Goal: Complete application form

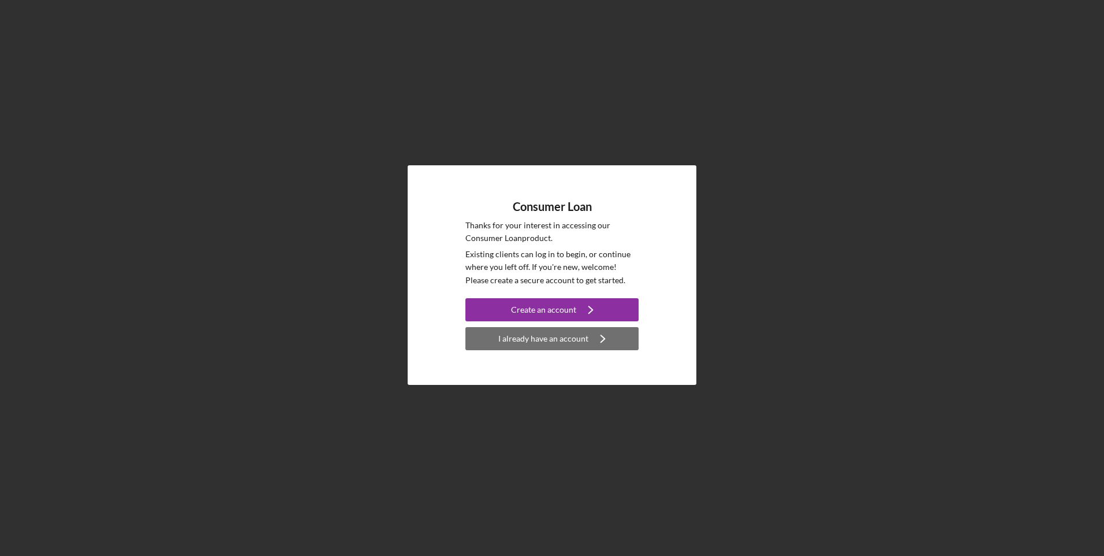
click at [595, 342] on icon "Icon/Navigate" at bounding box center [602, 338] width 29 height 29
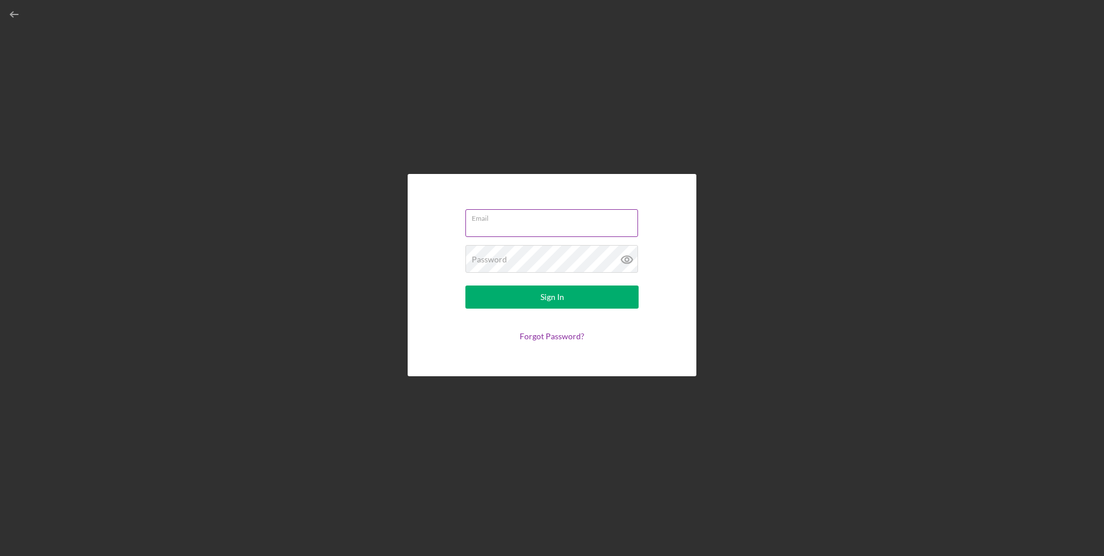
click at [511, 229] on input "Email" at bounding box center [551, 223] width 173 height 28
type input "[EMAIL_ADDRESS][DOMAIN_NAME]"
click at [465, 285] on button "Sign In" at bounding box center [551, 296] width 173 height 23
